Goal: Task Accomplishment & Management: Use online tool/utility

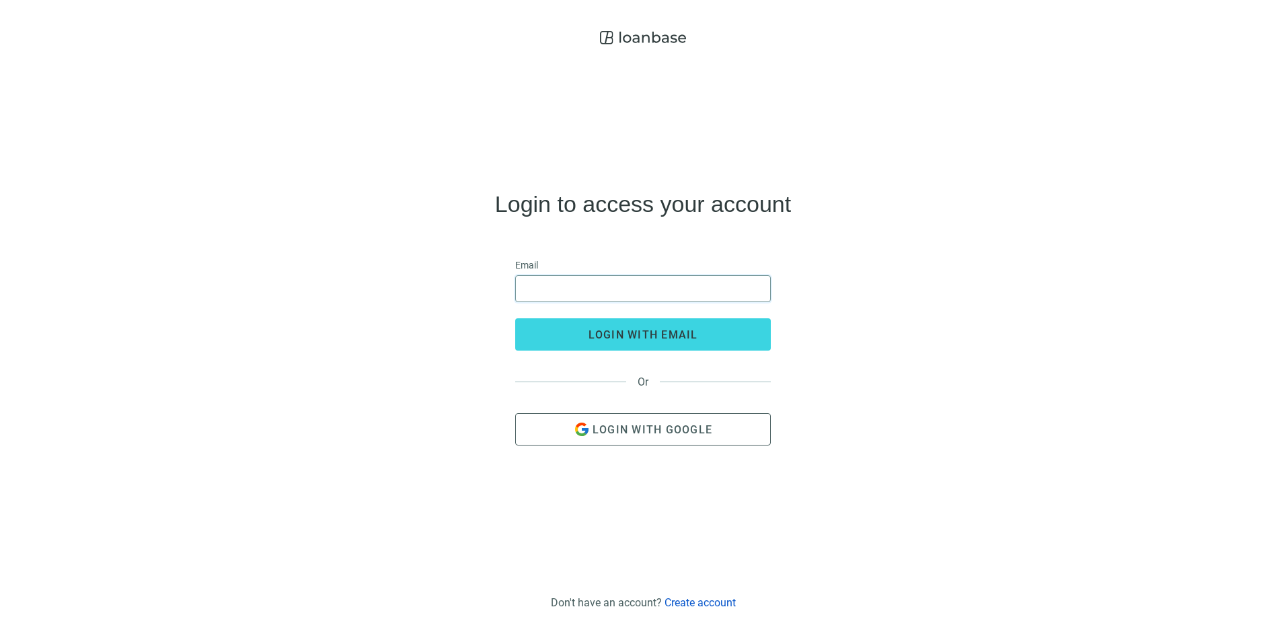
click at [724, 293] on input "email" at bounding box center [643, 289] width 238 height 26
click at [566, 293] on input "email" at bounding box center [643, 289] width 238 height 26
type input "**********"
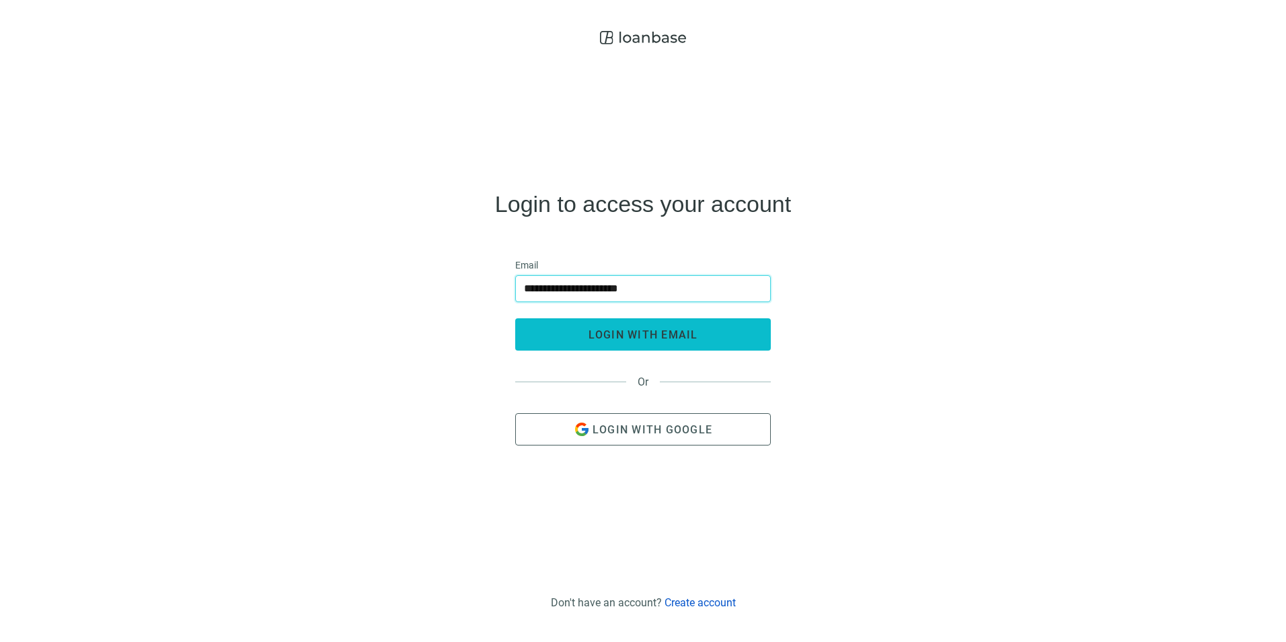
click at [599, 347] on button "login with email" at bounding box center [643, 334] width 256 height 32
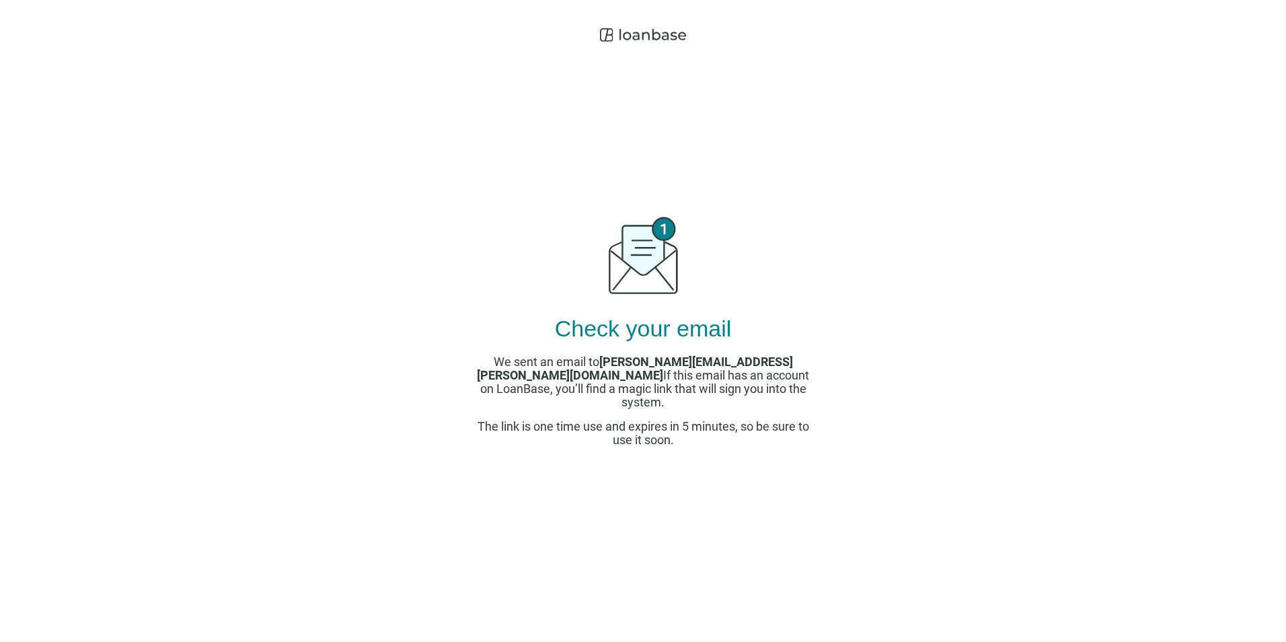
drag, startPoint x: 643, startPoint y: 351, endPoint x: 473, endPoint y: 258, distance: 194.2
click at [643, 351] on div "Check your email We sent an email to [PERSON_NAME][EMAIL_ADDRESS][PERSON_NAME][…" at bounding box center [643, 327] width 336 height 558
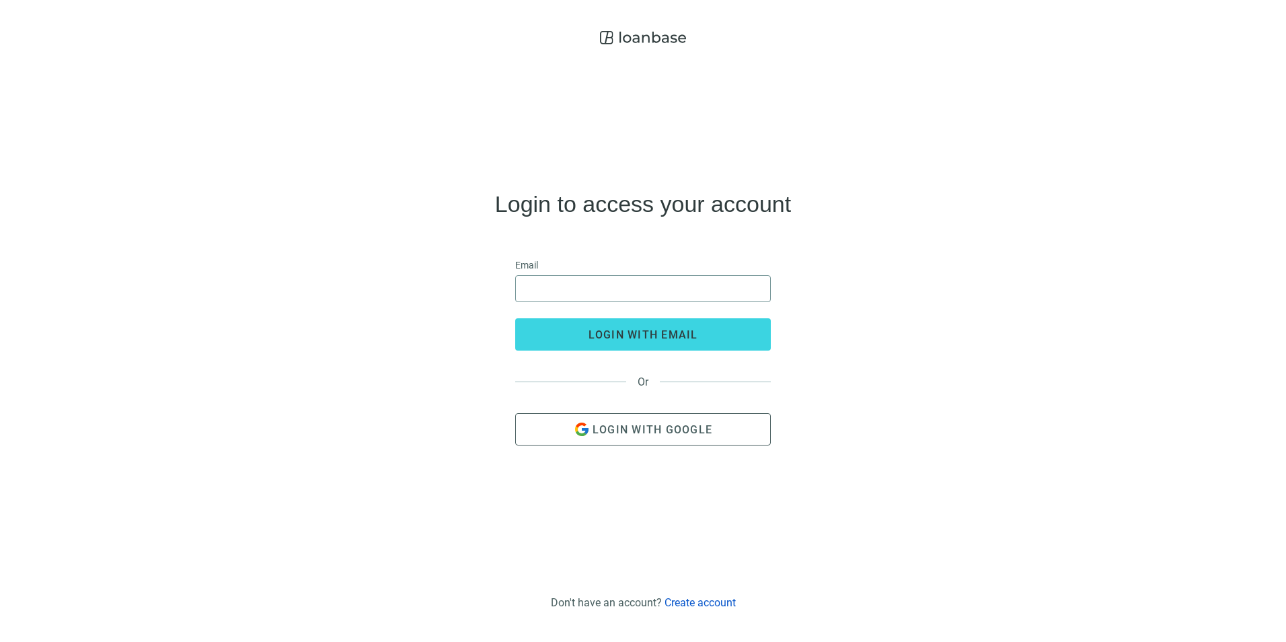
click at [663, 281] on div "Email" at bounding box center [643, 280] width 256 height 44
click at [663, 281] on input "email" at bounding box center [643, 289] width 238 height 26
type input "**********"
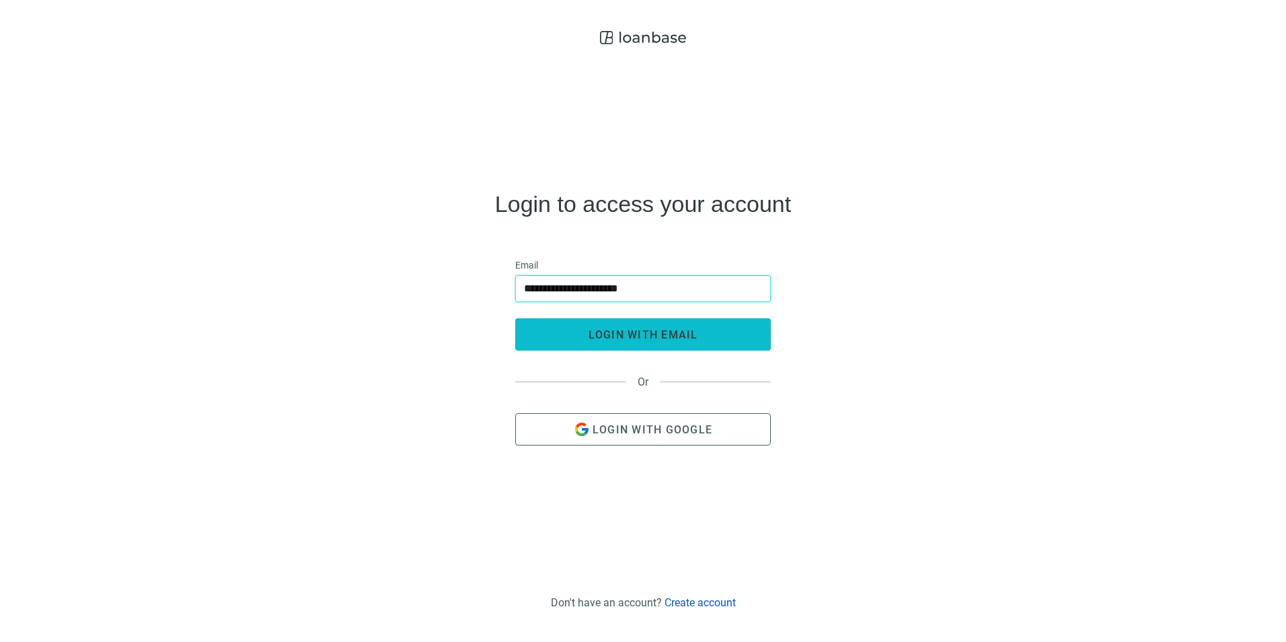
click at [648, 336] on span "login with email" at bounding box center [644, 334] width 110 height 13
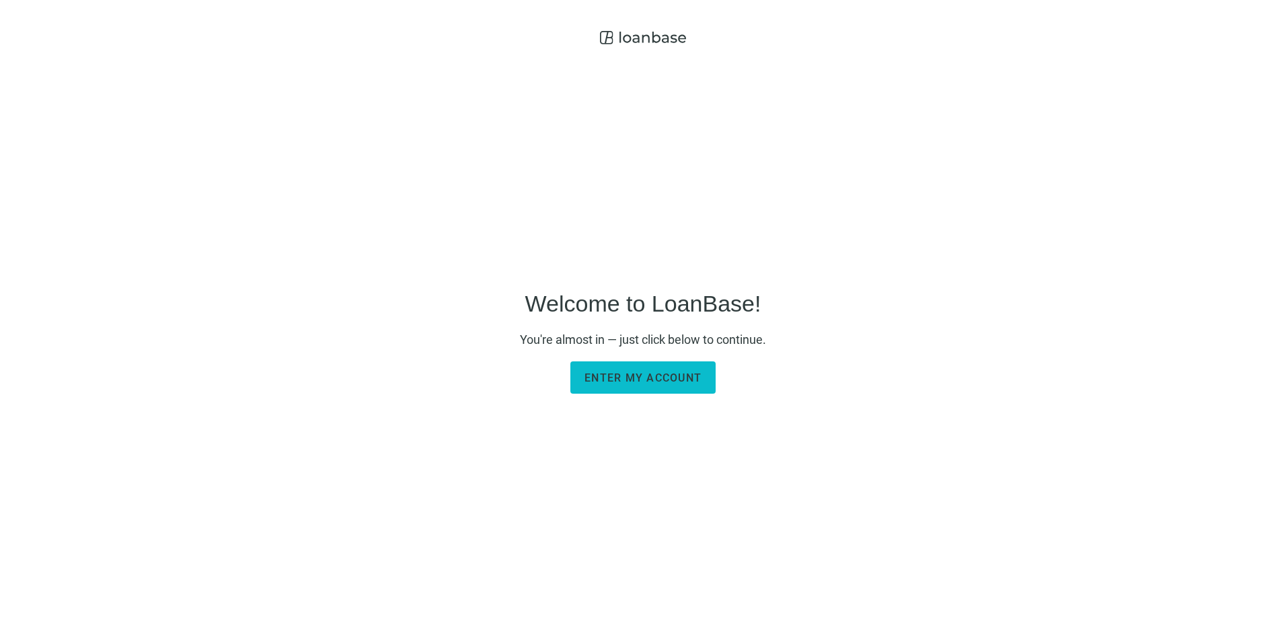
click at [685, 375] on span "Enter my account" at bounding box center [643, 377] width 117 height 13
click at [670, 376] on span "Enter my account" at bounding box center [643, 377] width 117 height 13
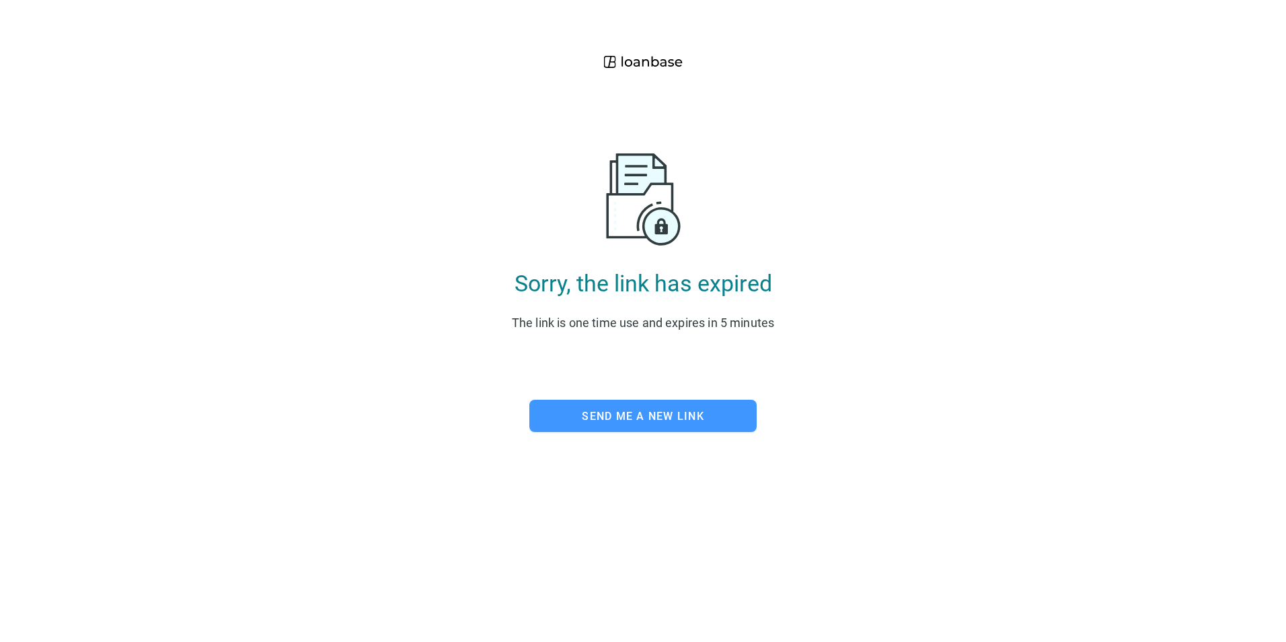
click at [648, 419] on span "Send me a new link" at bounding box center [643, 416] width 122 height 13
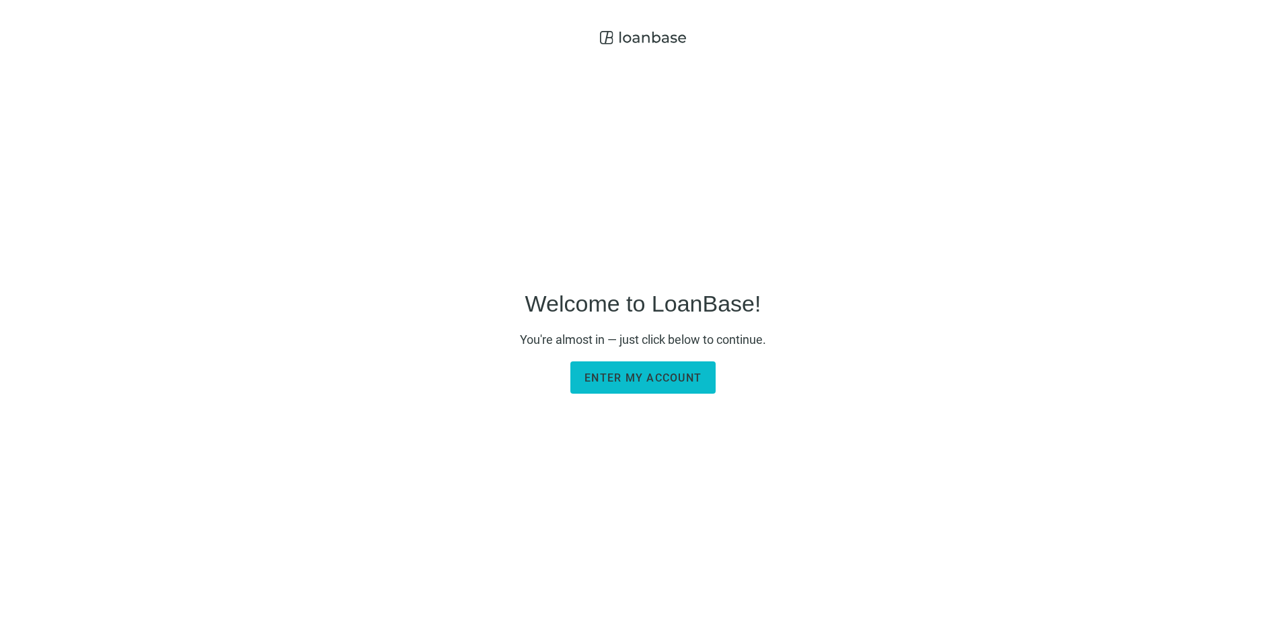
click at [676, 368] on button "Enter my account" at bounding box center [642, 377] width 145 height 32
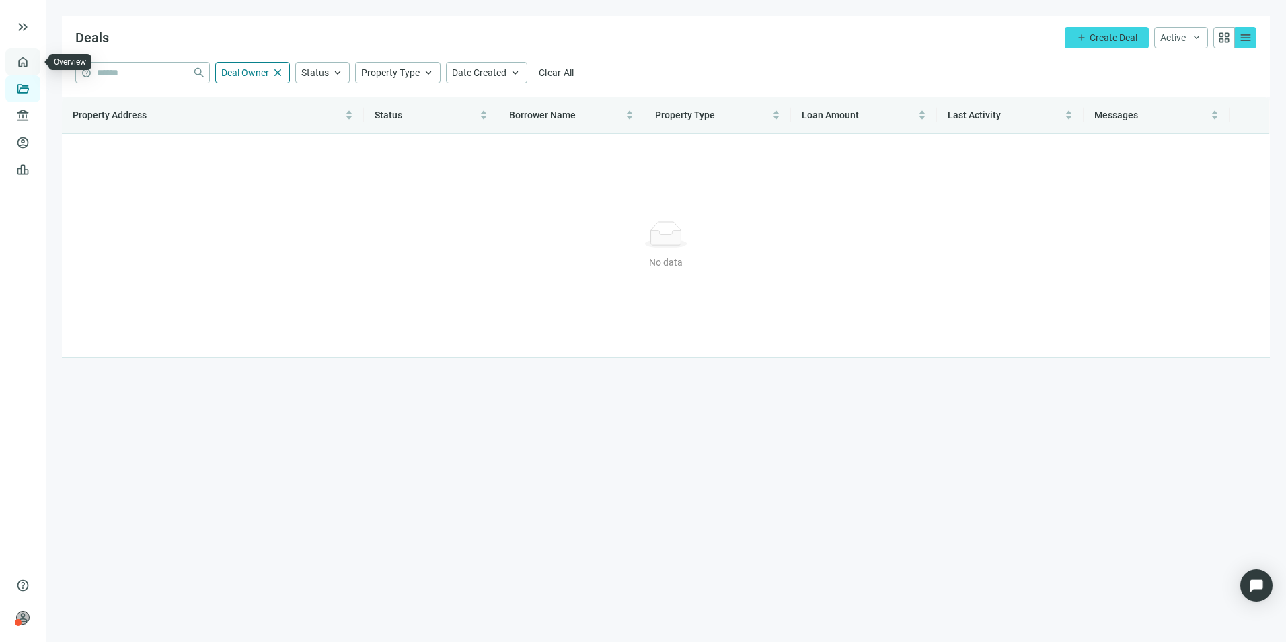
click at [34, 59] on link "Overview" at bounding box center [54, 62] width 40 height 11
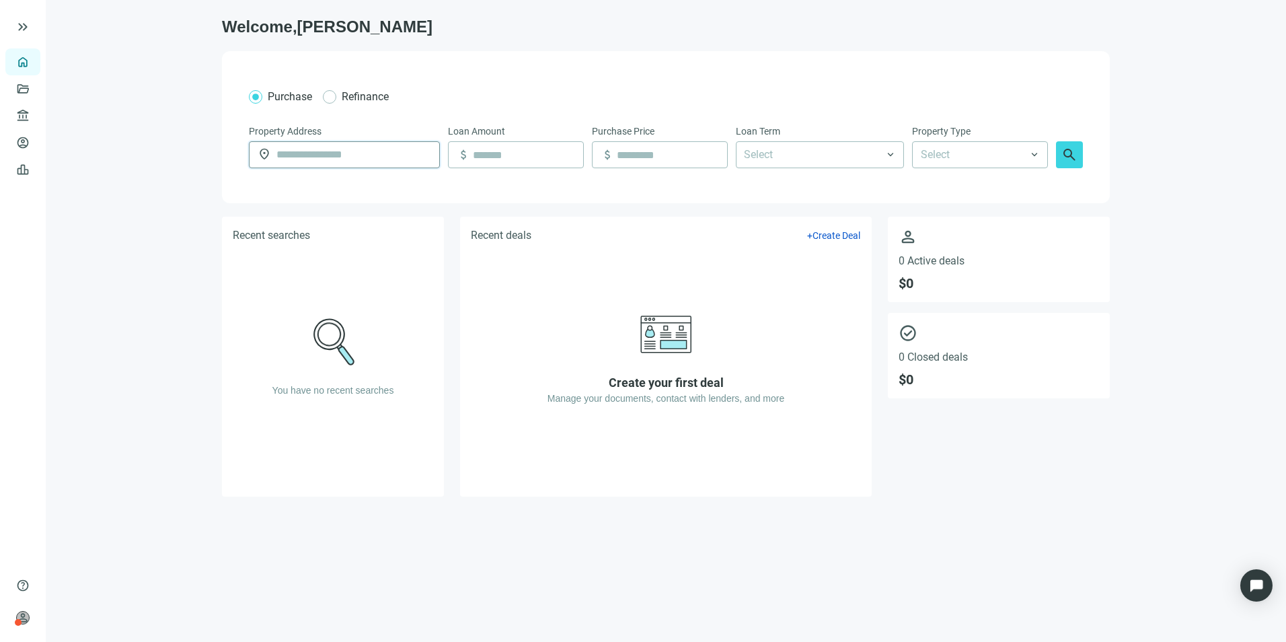
click at [392, 155] on input "text" at bounding box center [353, 155] width 155 height 26
